Goal: Information Seeking & Learning: Compare options

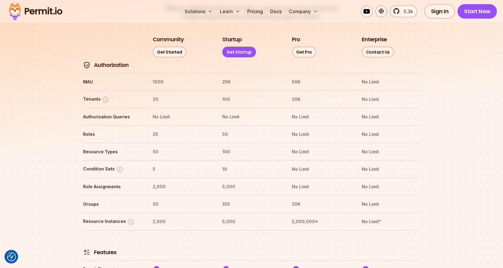
scroll to position [783, 0]
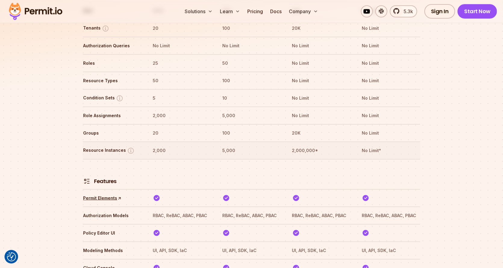
click at [232, 146] on th "5,000" at bounding box center [251, 151] width 59 height 10
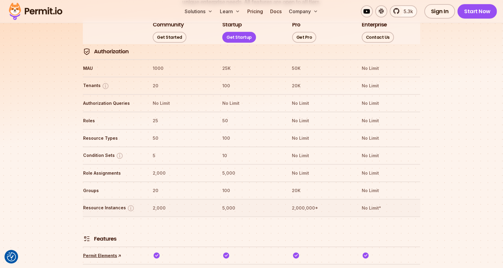
scroll to position [693, 0]
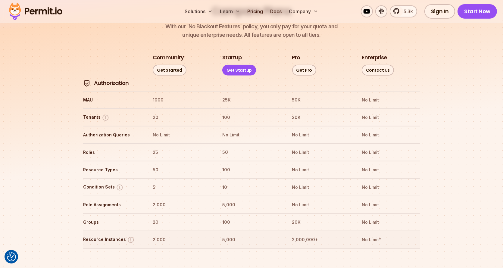
click at [307, 235] on th "2,000,000*" at bounding box center [321, 240] width 59 height 10
click at [86, 80] on img at bounding box center [86, 83] width 7 height 7
drag, startPoint x: 86, startPoint y: 62, endPoint x: 103, endPoint y: 61, distance: 17.2
click at [102, 79] on th "Authorization" at bounding box center [112, 83] width 59 height 8
click at [103, 79] on h4 "Authorization" at bounding box center [111, 83] width 35 height 8
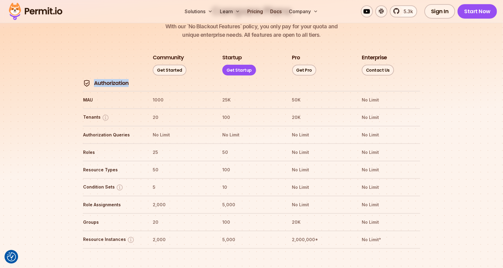
drag, startPoint x: 103, startPoint y: 61, endPoint x: 137, endPoint y: 64, distance: 34.1
click at [137, 79] on th "Authorization" at bounding box center [112, 83] width 59 height 8
click at [167, 54] on h3 "Community" at bounding box center [168, 58] width 31 height 8
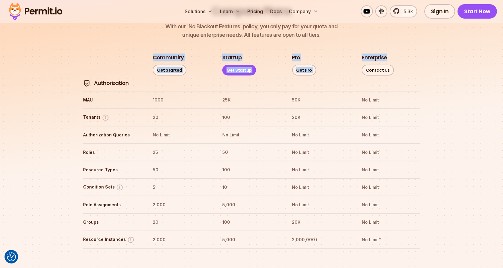
drag, startPoint x: 167, startPoint y: 39, endPoint x: 381, endPoint y: 34, distance: 214.4
click at [381, 54] on tr "Community Get Started Startup Get Startup Pro Get Pro Enterprise Contact Us" at bounding box center [251, 65] width 337 height 23
click at [381, 54] on h3 "Enterprise" at bounding box center [374, 58] width 25 height 8
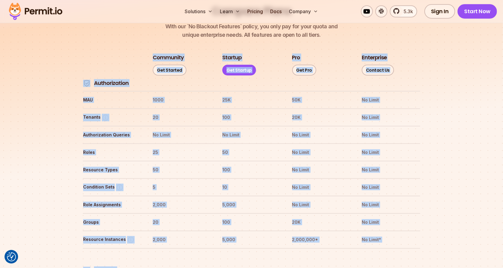
drag, startPoint x: 381, startPoint y: 34, endPoint x: 162, endPoint y: 38, distance: 218.9
click at [161, 54] on h3 "Community" at bounding box center [168, 58] width 31 height 8
click at [160, 54] on h3 "Community" at bounding box center [168, 58] width 31 height 8
click at [155, 54] on h3 "Community" at bounding box center [168, 58] width 31 height 8
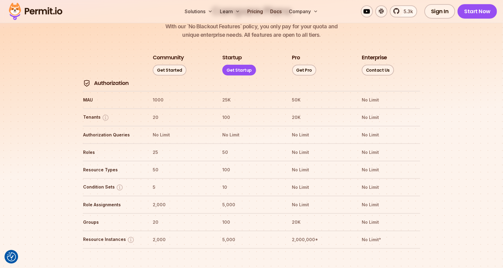
click at [151, 54] on tr "Community Get Started Startup Get Startup Pro Get Pro Enterprise Contact Us" at bounding box center [251, 65] width 337 height 23
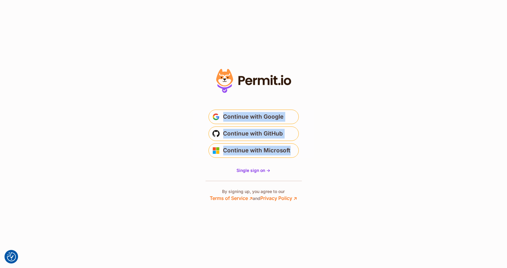
click at [328, 153] on section "Or" at bounding box center [253, 134] width 507 height 268
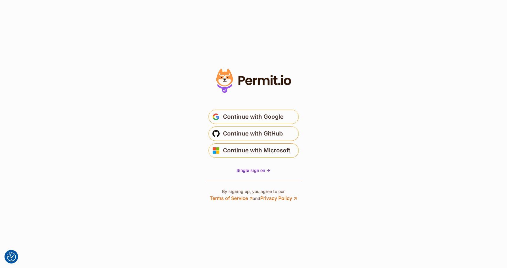
drag, startPoint x: 315, startPoint y: 196, endPoint x: 212, endPoint y: 75, distance: 158.9
click at [215, 75] on section "Or" at bounding box center [253, 134] width 507 height 268
click at [209, 74] on div at bounding box center [254, 134] width 120 height 135
drag, startPoint x: 179, startPoint y: 69, endPoint x: 317, endPoint y: 196, distance: 187.3
click at [317, 196] on section "Or" at bounding box center [253, 134] width 507 height 268
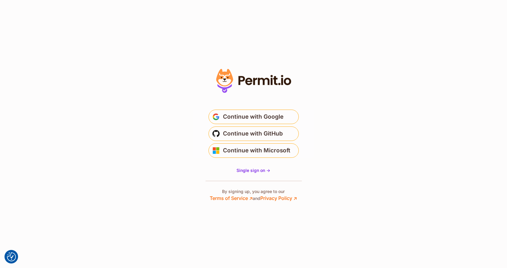
click at [315, 198] on section "Or" at bounding box center [253, 134] width 507 height 268
click at [323, 196] on section "Or" at bounding box center [253, 134] width 507 height 268
drag, startPoint x: 326, startPoint y: 196, endPoint x: 189, endPoint y: 87, distance: 174.8
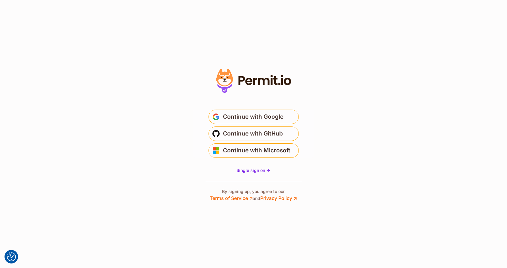
click at [189, 87] on section "Or" at bounding box center [253, 134] width 507 height 268
